Goal: Information Seeking & Learning: Understand process/instructions

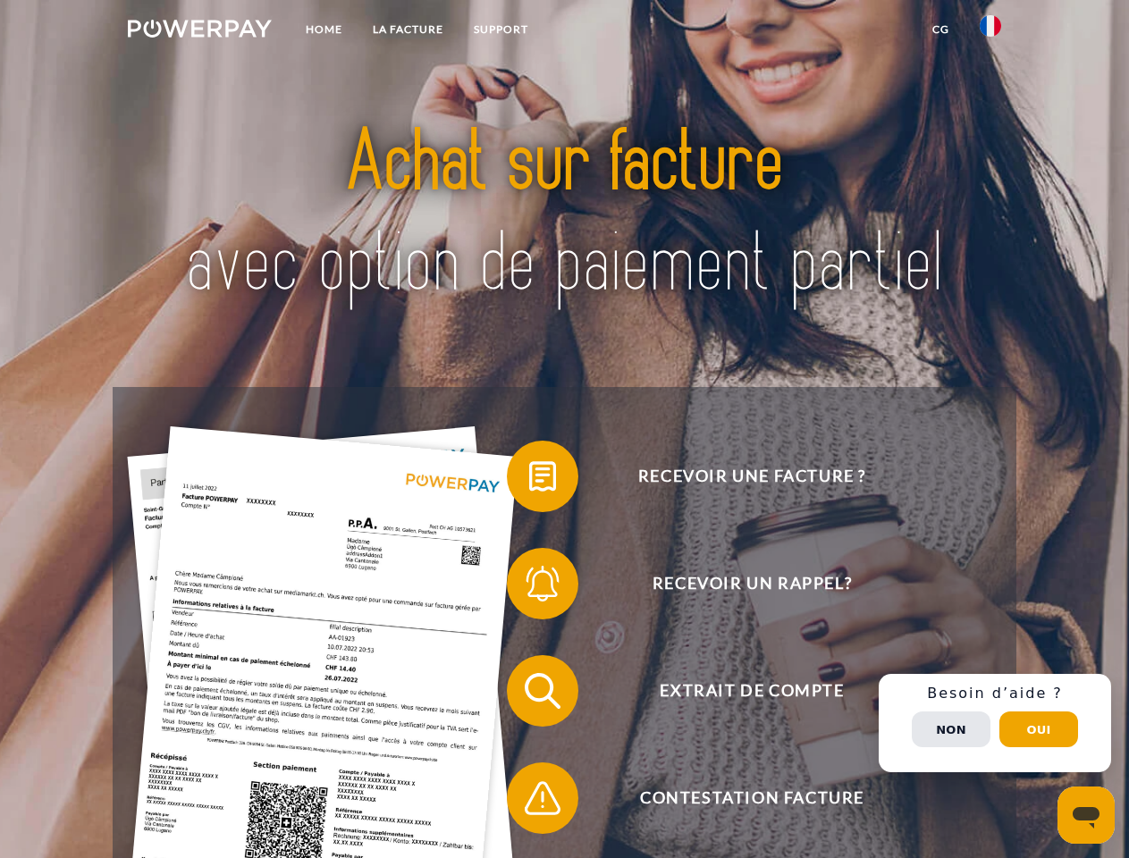
click at [199, 31] on img at bounding box center [200, 29] width 144 height 18
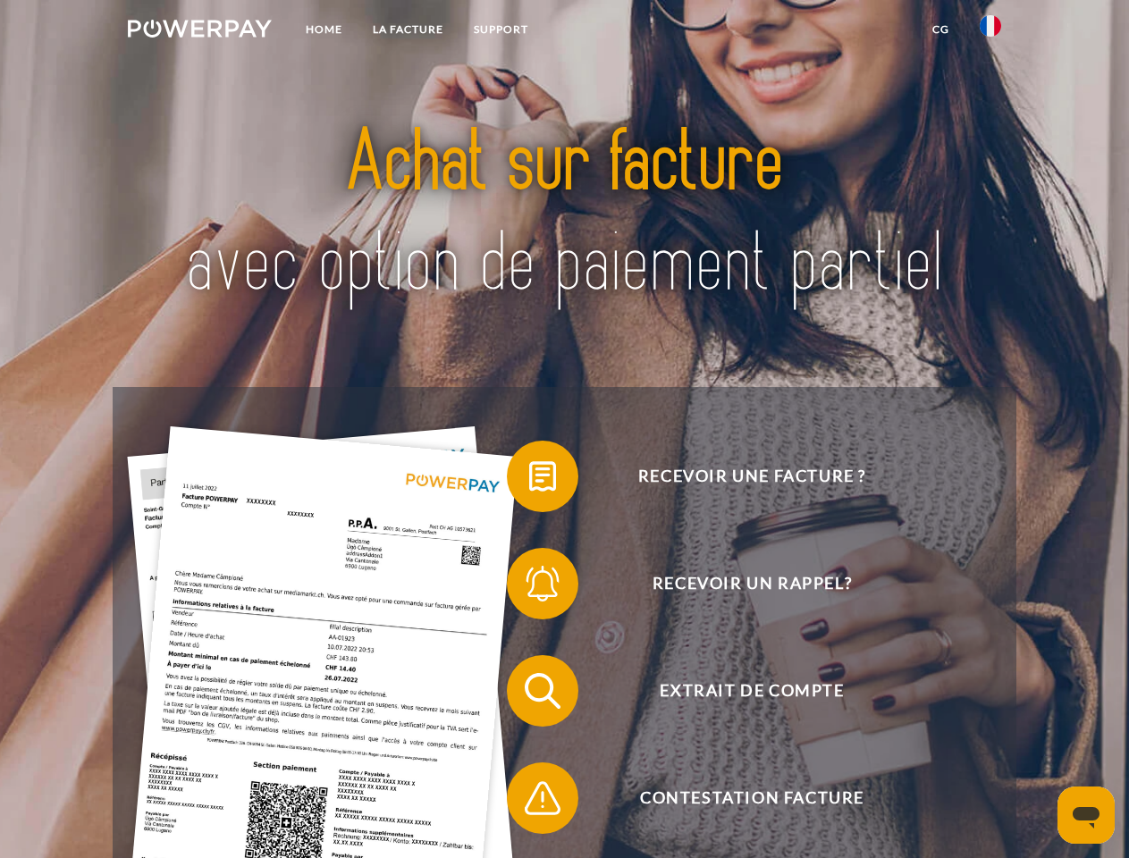
click at [990, 31] on img at bounding box center [989, 25] width 21 height 21
click at [940, 29] on link "CG" at bounding box center [940, 29] width 47 height 32
click at [529, 480] on span at bounding box center [515, 476] width 89 height 89
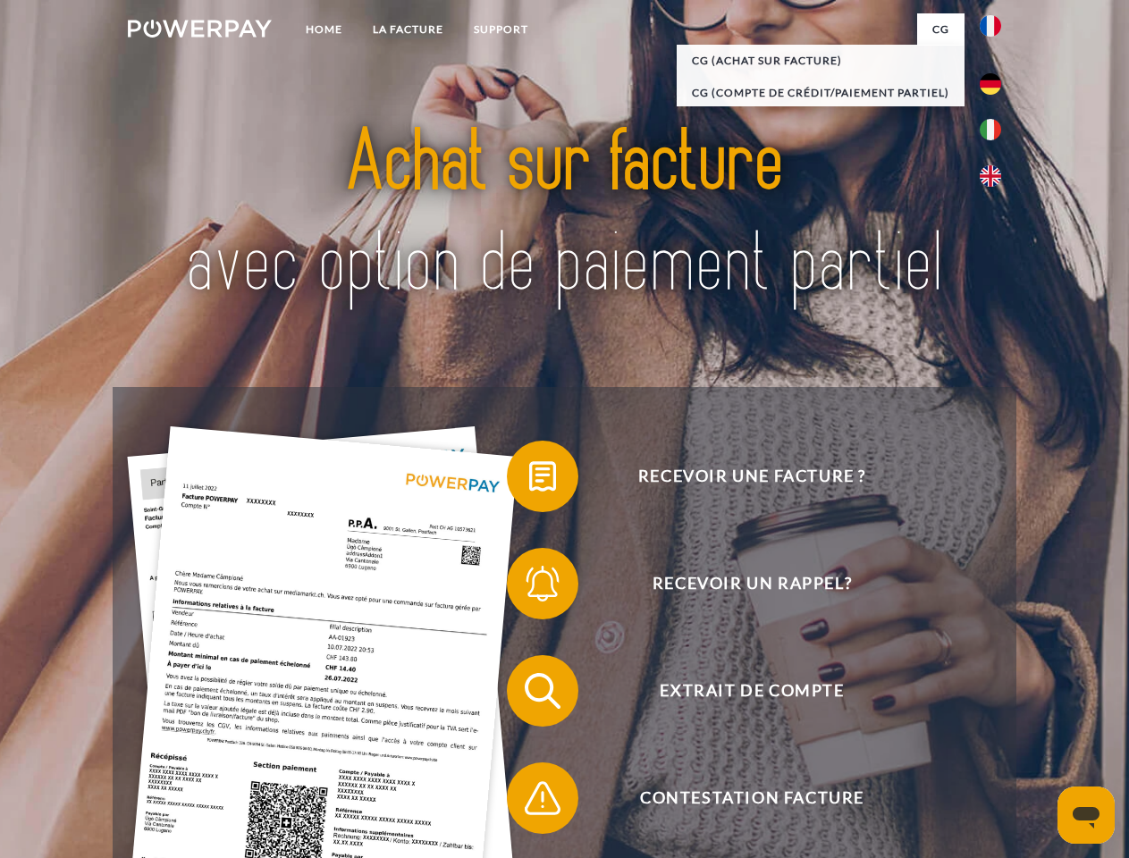
click at [529, 587] on span at bounding box center [515, 583] width 89 height 89
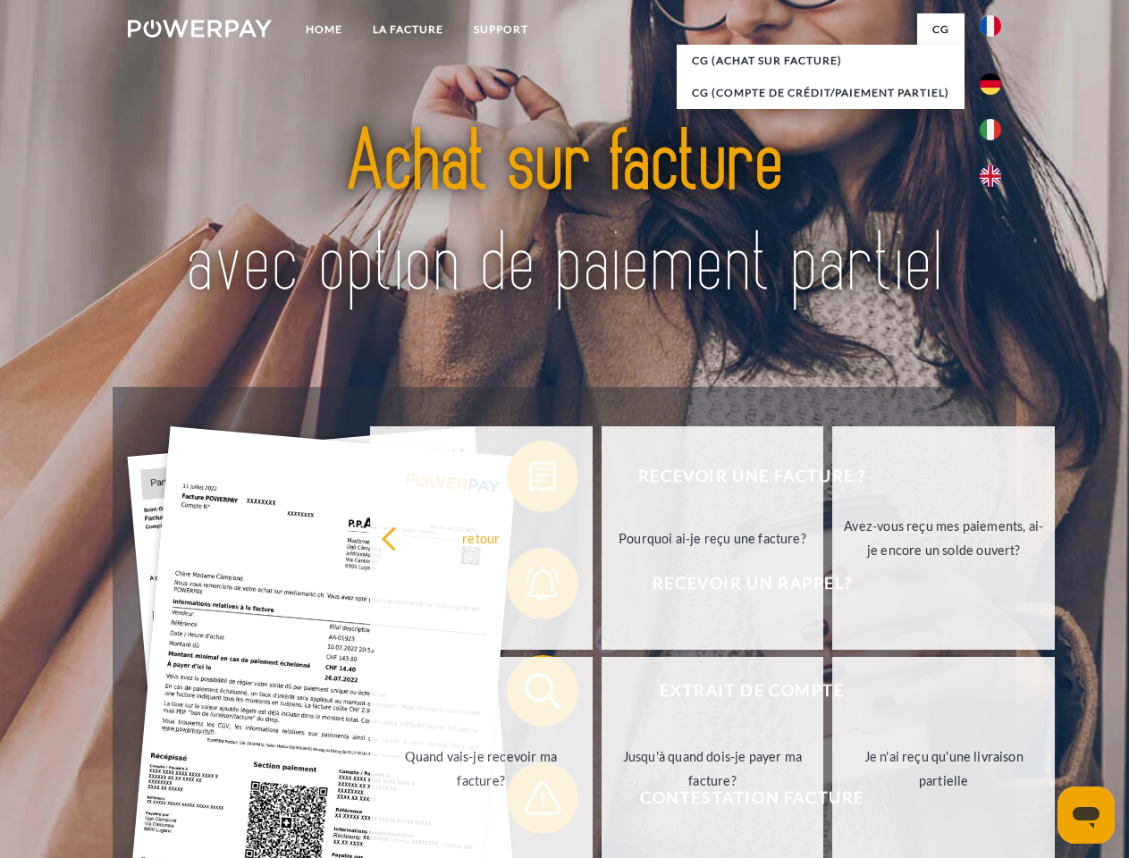
click at [601, 694] on link "Jusqu'à quand dois-je payer ma facture?" at bounding box center [712, 768] width 223 height 223
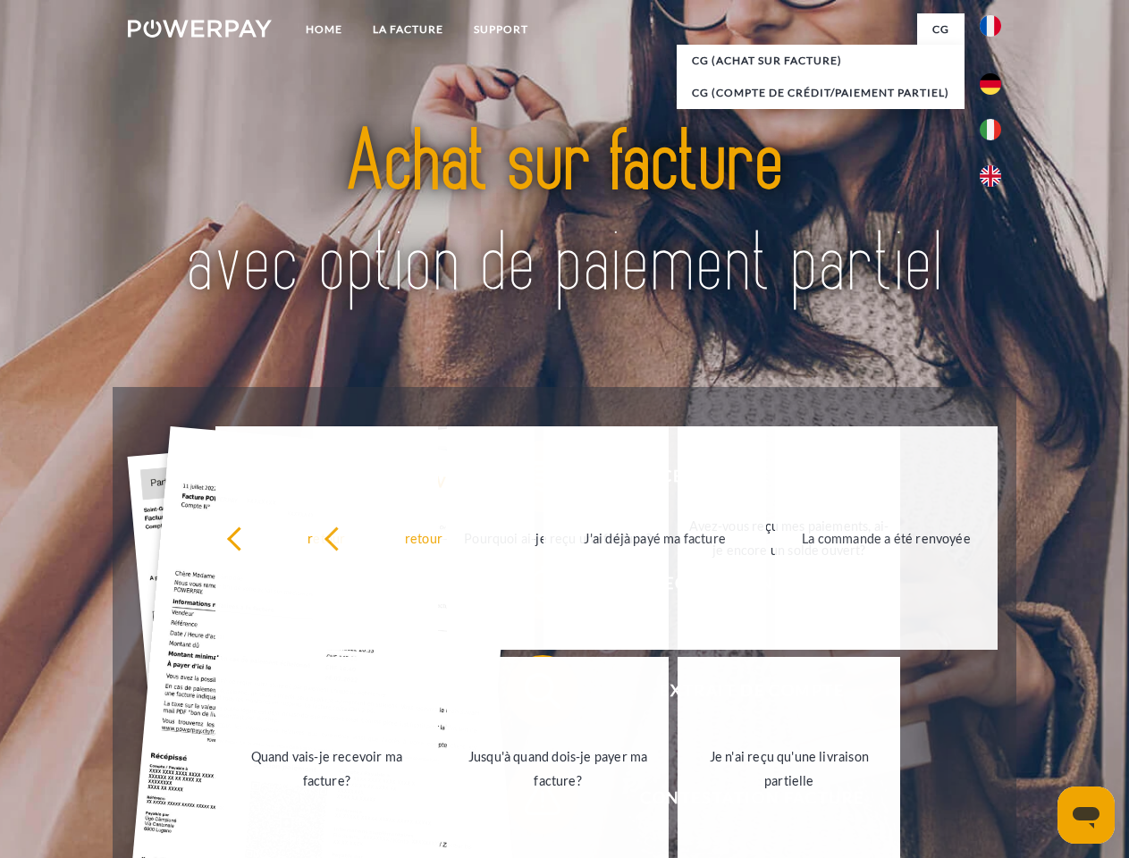
click at [529, 802] on div "Recevoir une facture ? Recevoir un rappel? Extrait de compte retour" at bounding box center [564, 744] width 903 height 715
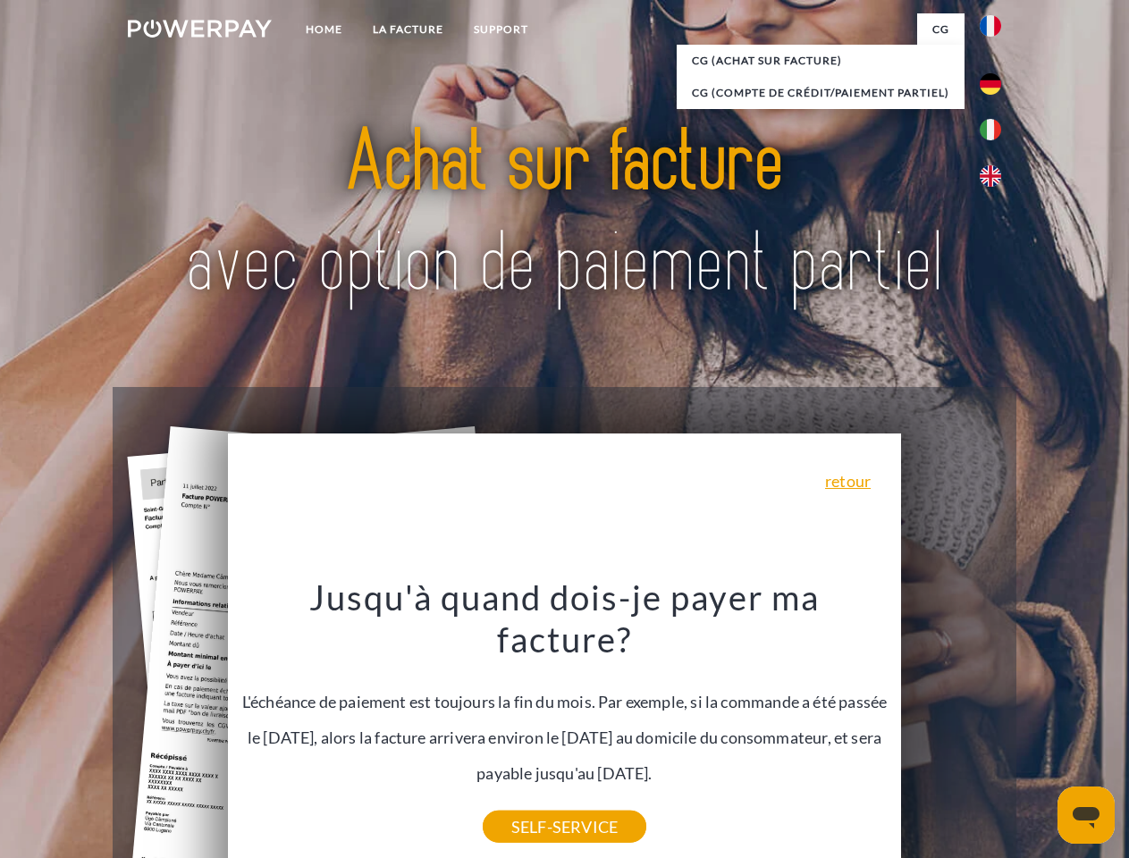
click at [995, 723] on div "Recevoir une facture ? Recevoir un rappel? Extrait de compte retour" at bounding box center [564, 744] width 903 height 715
click at [951, 727] on span "Extrait de compte" at bounding box center [752, 690] width 438 height 71
click at [1038, 729] on header "Home LA FACTURE Support" at bounding box center [564, 617] width 1129 height 1234
